Goal: Navigation & Orientation: Find specific page/section

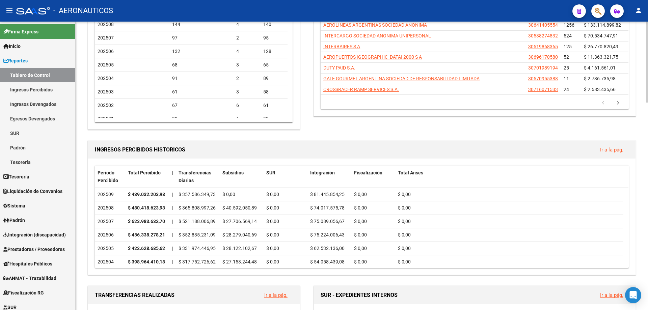
click at [356, 124] on div "EMPRESAS RG QUE MAS APORTAN Ir a la pág. 202509 Razón Social CUIT CUILES Total …" at bounding box center [472, 46] width 330 height 170
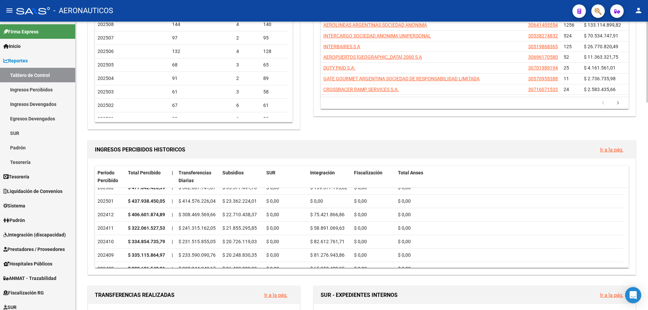
click at [479, 127] on div "EMPRESAS RG QUE MAS APORTAN Ir a la pág. 202509 Razón Social CUIT CUILES Total …" at bounding box center [472, 46] width 330 height 170
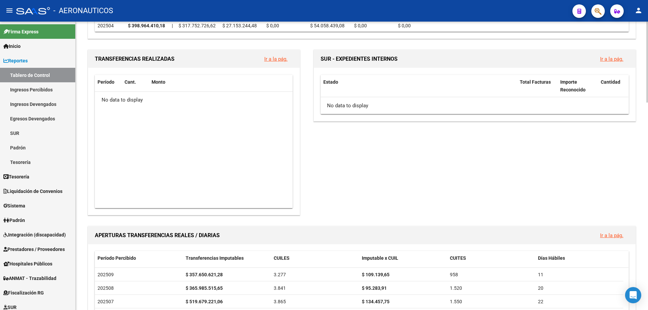
scroll to position [371, 0]
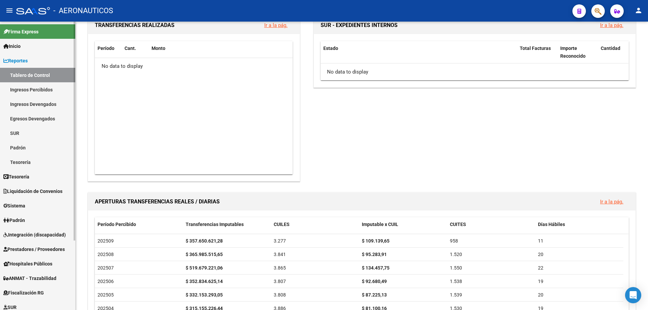
click at [22, 75] on link "Tablero de Control" at bounding box center [37, 75] width 75 height 15
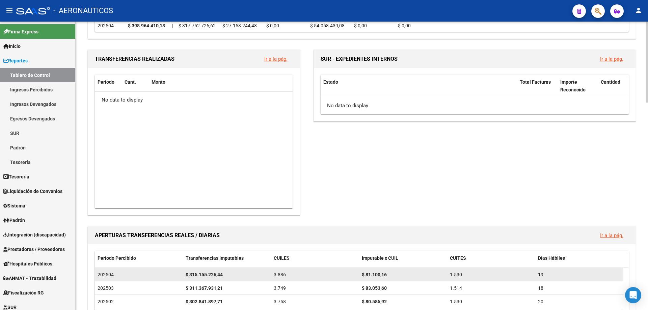
scroll to position [0, 0]
click at [276, 275] on span "3.277" at bounding box center [280, 274] width 12 height 5
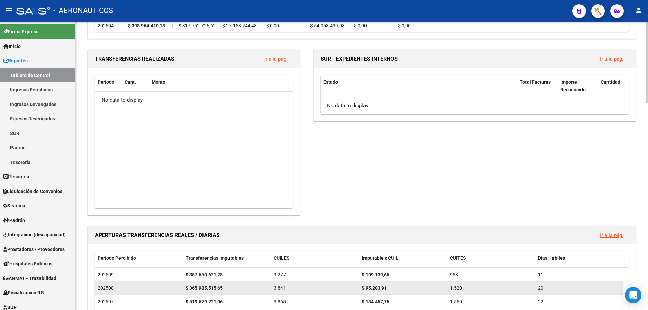
click at [278, 287] on span "3.841" at bounding box center [280, 287] width 12 height 5
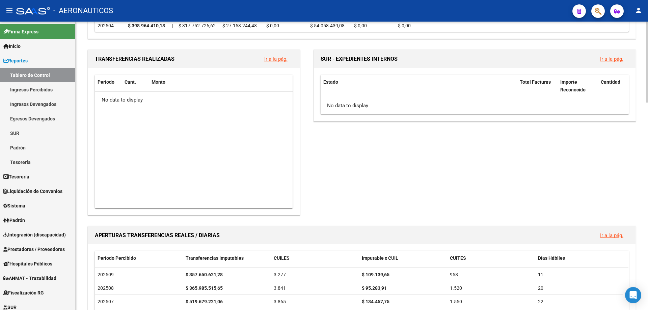
click at [382, 179] on div "SUR - EXPEDIENTES INTERNOS Ir a la pág. Estado Total Facturas Importe Reconocid…" at bounding box center [472, 132] width 330 height 168
